Goal: Consume media (video, audio): Consume media (video, audio)

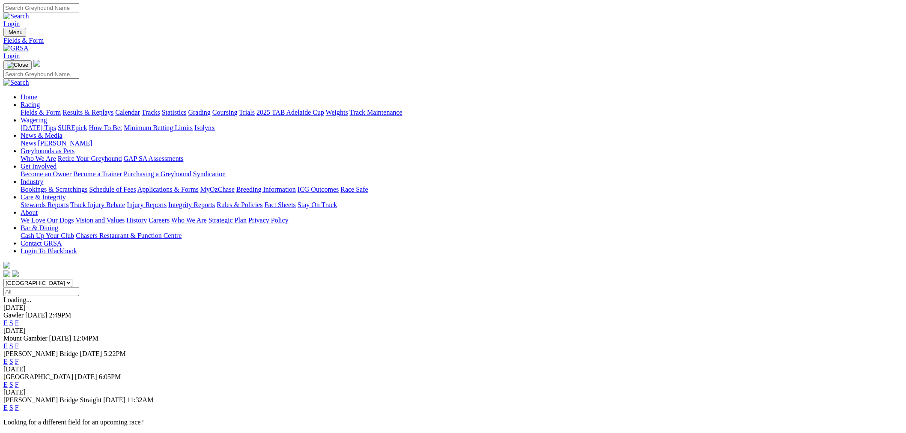
click at [72, 279] on select "South Australia New South Wales Northern Territory Queensland Tasmania Victoria…" at bounding box center [37, 283] width 69 height 8
click at [72, 279] on select "[GEOGRAPHIC_DATA] [GEOGRAPHIC_DATA] [GEOGRAPHIC_DATA] [GEOGRAPHIC_DATA] [GEOGRA…" at bounding box center [37, 283] width 69 height 8
select select "QLD"
click at [72, 279] on select "[GEOGRAPHIC_DATA] [GEOGRAPHIC_DATA] [GEOGRAPHIC_DATA] [GEOGRAPHIC_DATA] [GEOGRA…" at bounding box center [37, 283] width 69 height 8
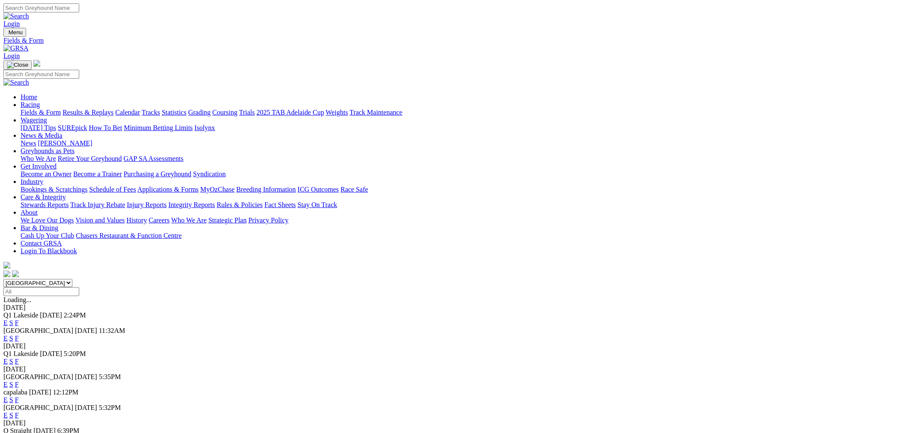
click at [8, 319] on link "E" at bounding box center [5, 322] width 4 height 7
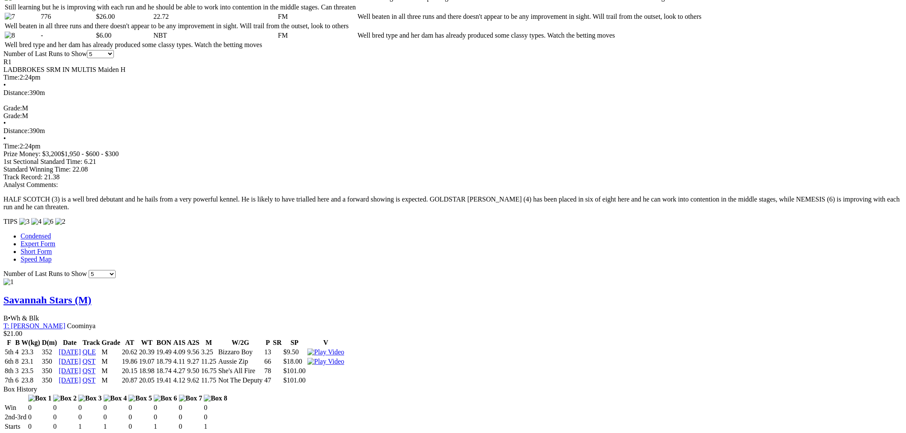
scroll to position [793, 0]
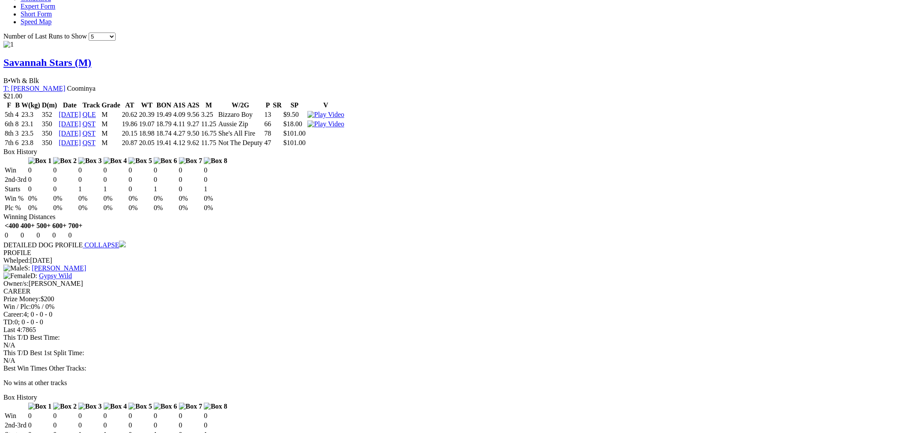
scroll to position [713, 0]
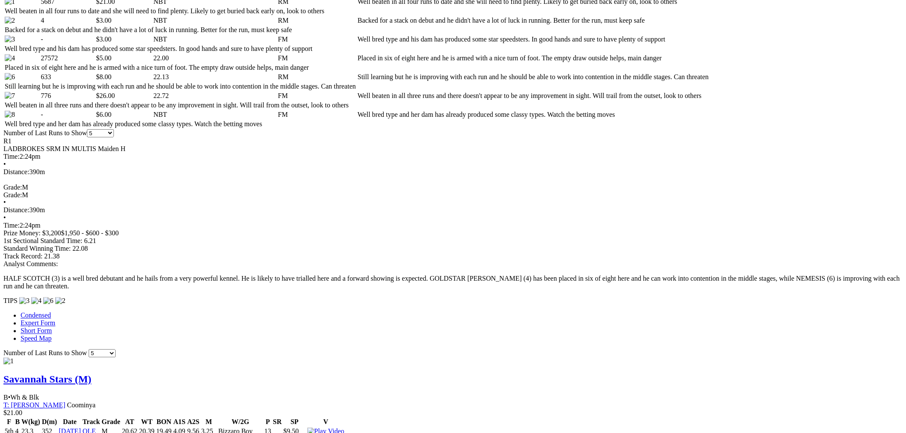
scroll to position [713, 0]
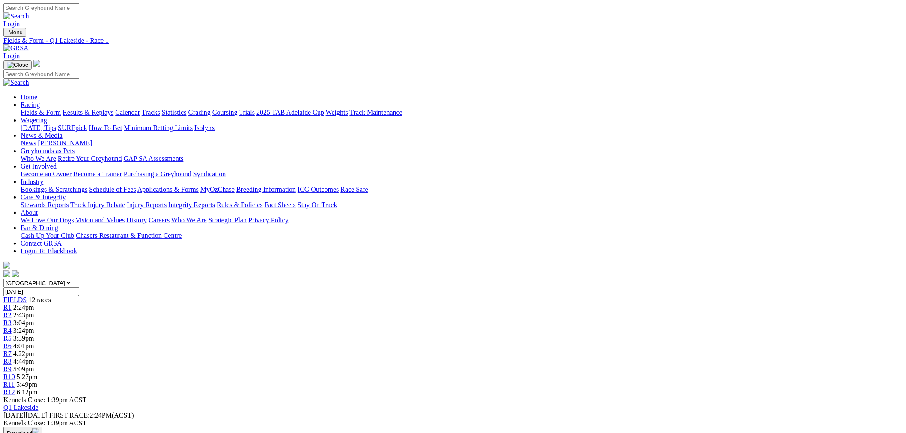
click at [61, 109] on link "Fields & Form" at bounding box center [41, 112] width 40 height 7
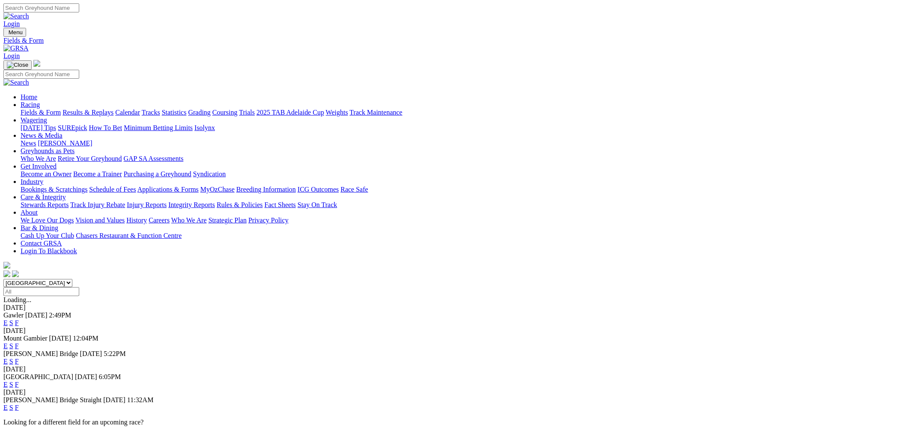
select select "QLD"
click at [72, 279] on select "[GEOGRAPHIC_DATA] [GEOGRAPHIC_DATA] [GEOGRAPHIC_DATA] [GEOGRAPHIC_DATA] [GEOGRA…" at bounding box center [37, 283] width 69 height 8
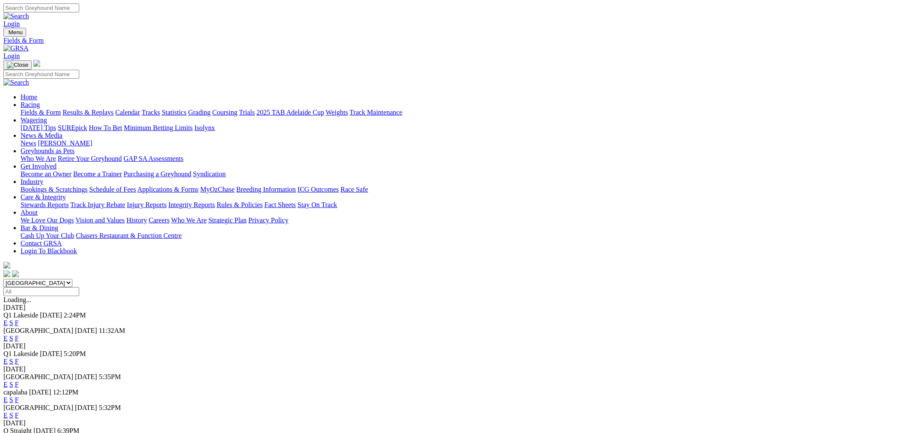
click at [8, 335] on link "E" at bounding box center [5, 338] width 4 height 7
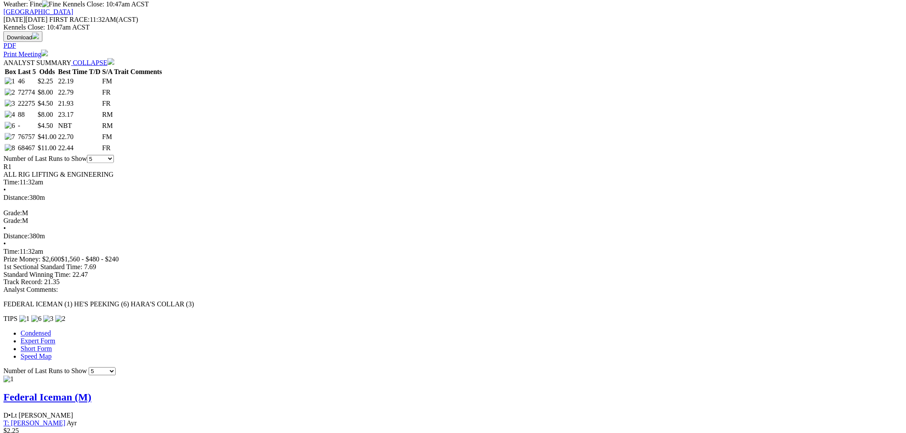
scroll to position [793, 0]
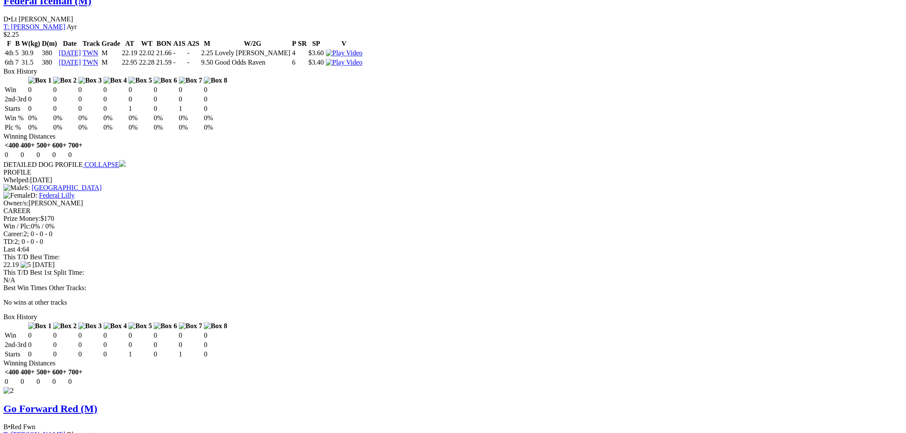
drag, startPoint x: 214, startPoint y: 236, endPoint x: 212, endPoint y: 245, distance: 10.1
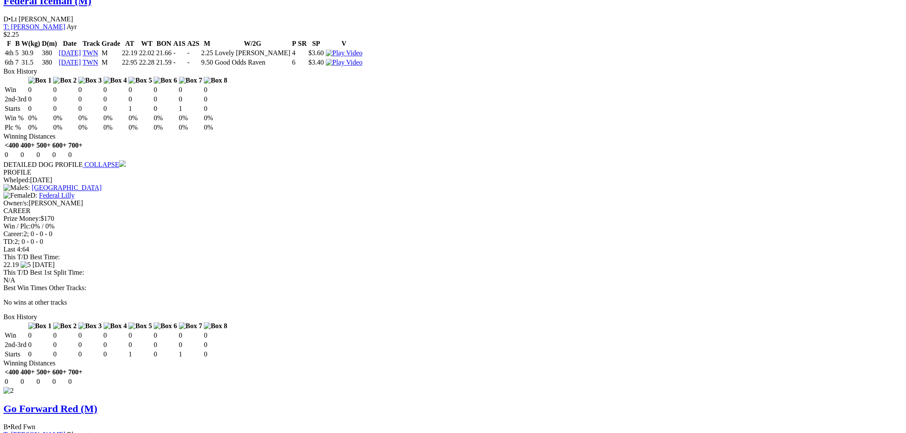
scroll to position [713, 0]
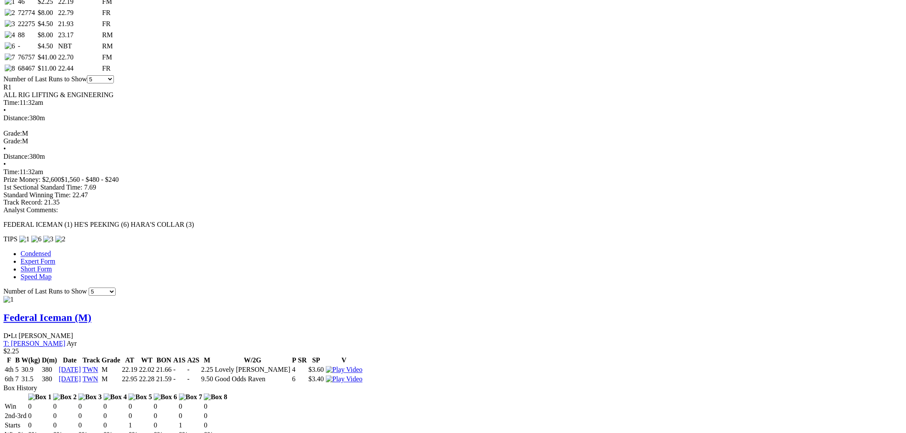
scroll to position [317, 0]
